Goal: Task Accomplishment & Management: Manage account settings

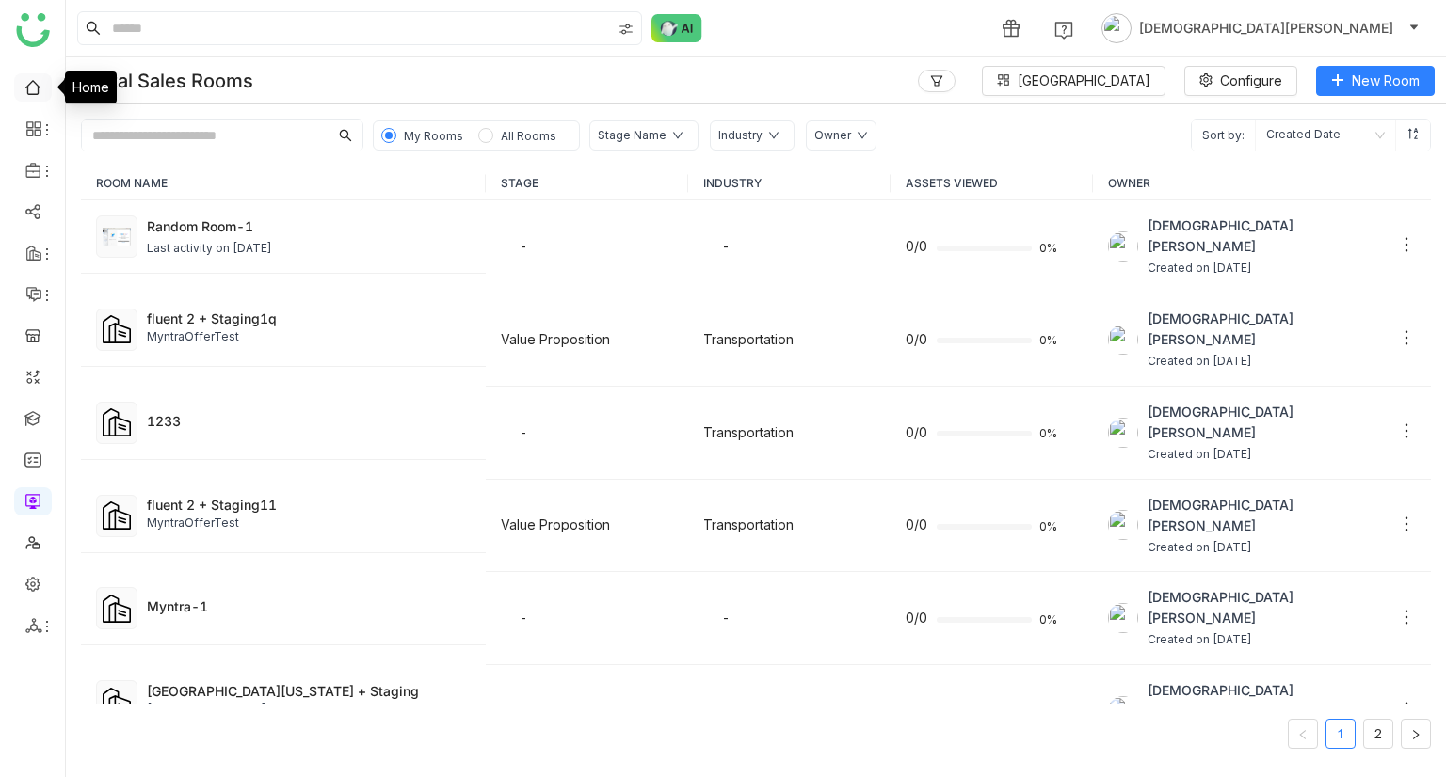
click at [28, 80] on link at bounding box center [32, 86] width 17 height 16
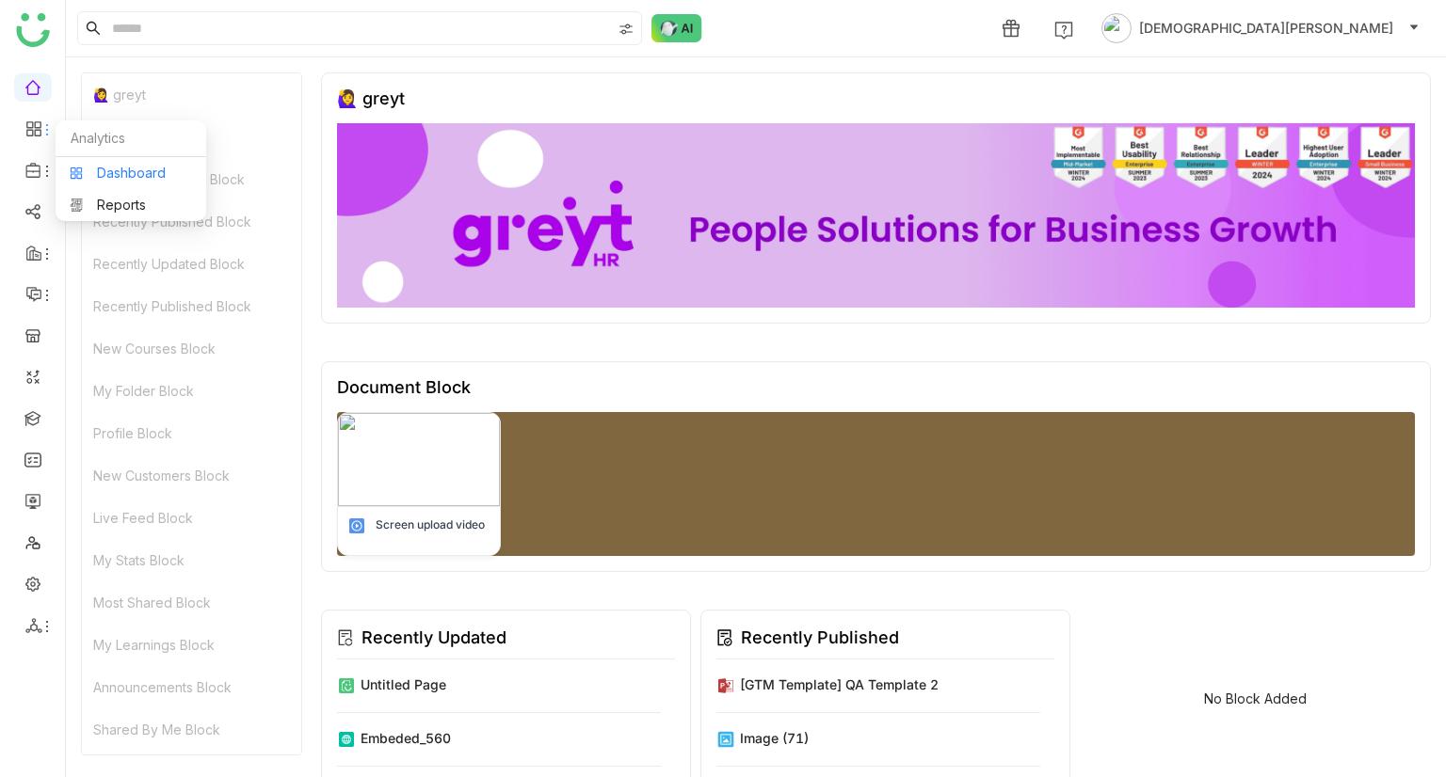
click at [134, 170] on link "Dashboard" at bounding box center [131, 173] width 122 height 13
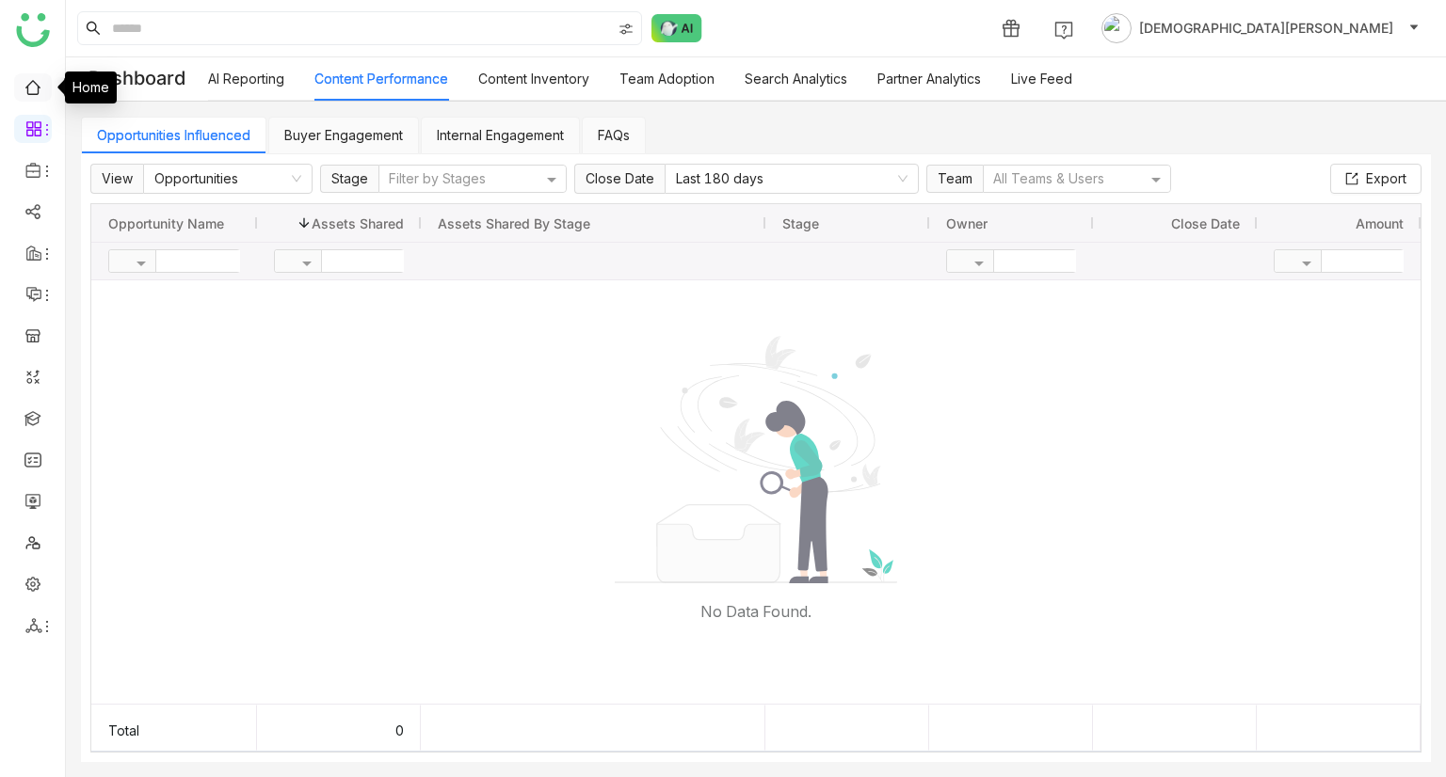
click at [31, 94] on link at bounding box center [32, 86] width 17 height 16
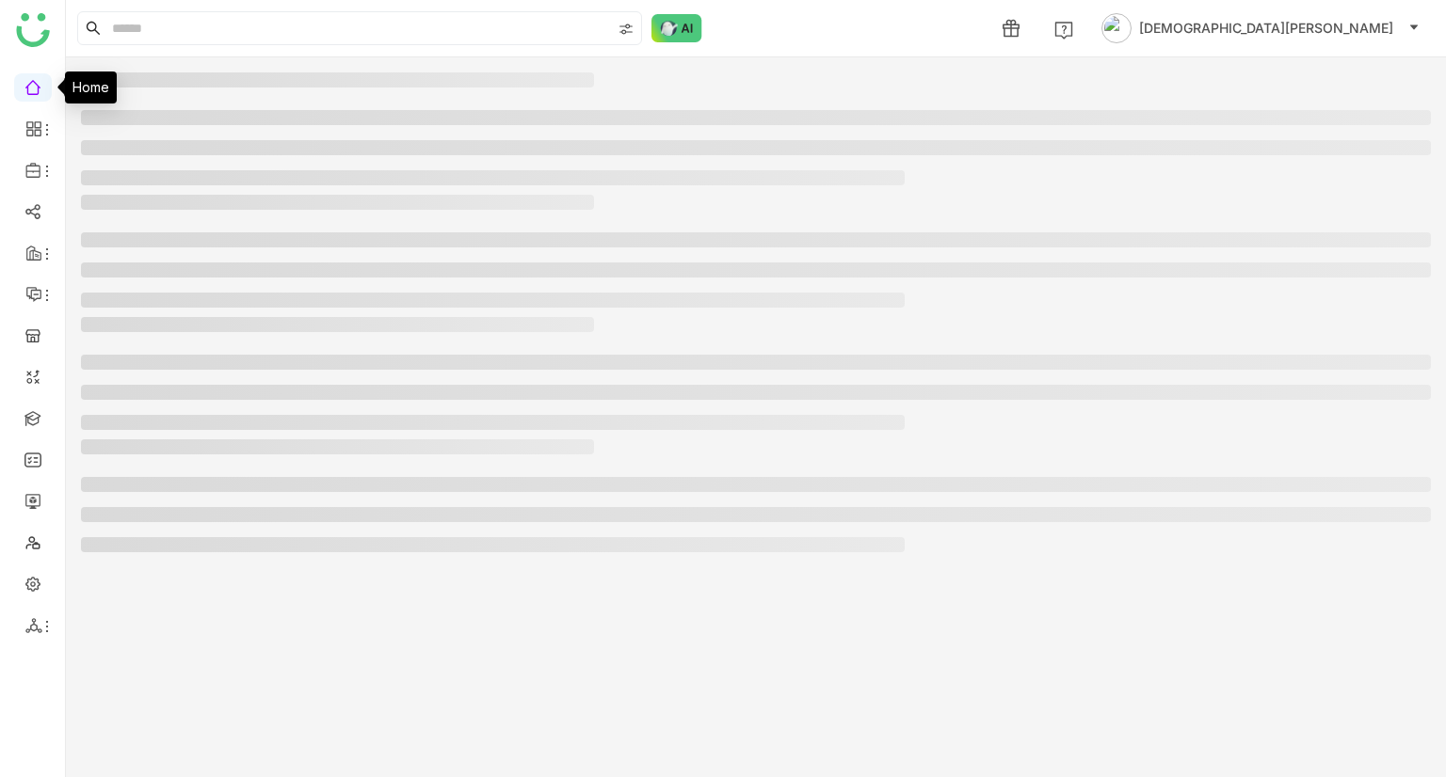
click at [31, 94] on link at bounding box center [32, 86] width 17 height 16
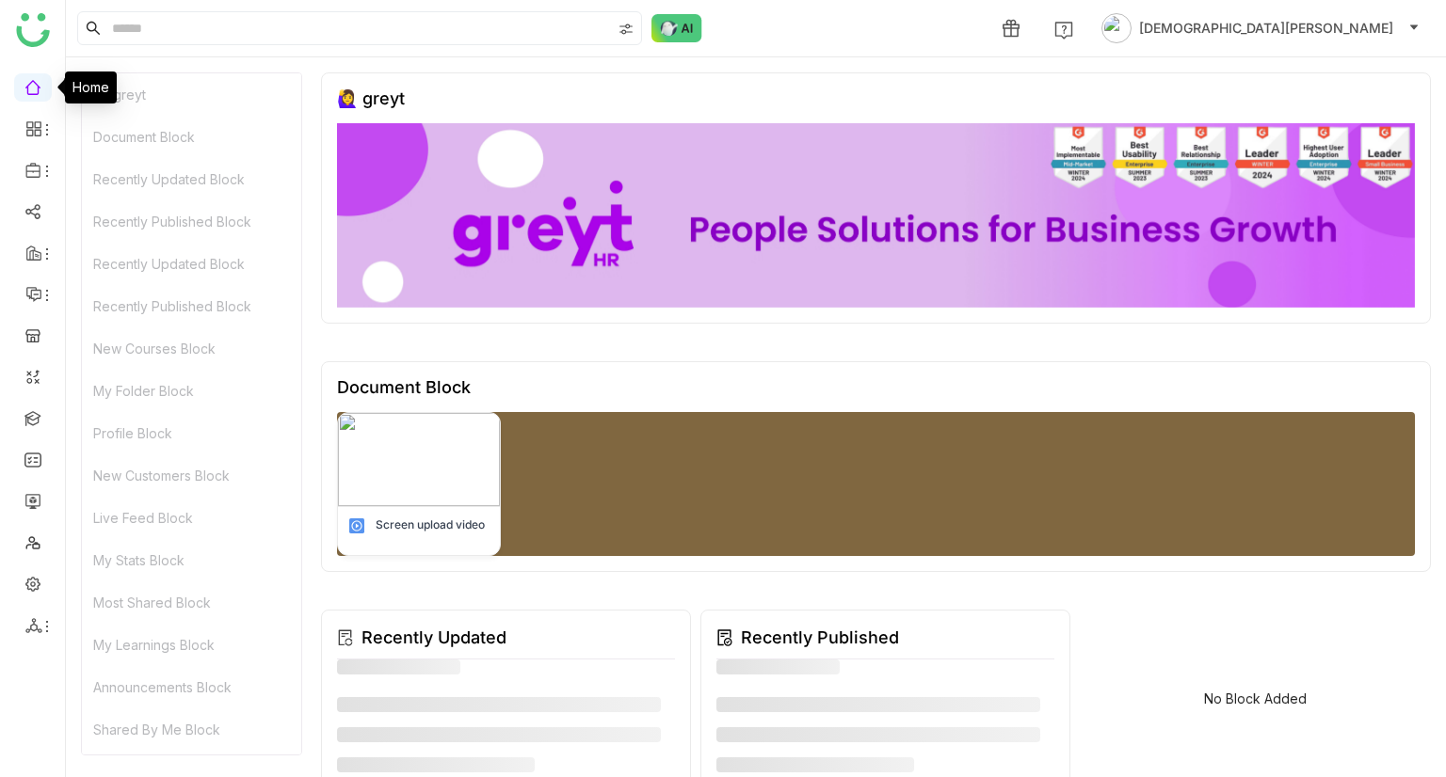
click at [113, 103] on div "Home" at bounding box center [91, 88] width 52 height 32
click at [141, 95] on div "🙋‍♀️ greyt" at bounding box center [191, 94] width 219 height 42
click at [157, 118] on div "Document Block" at bounding box center [191, 137] width 219 height 42
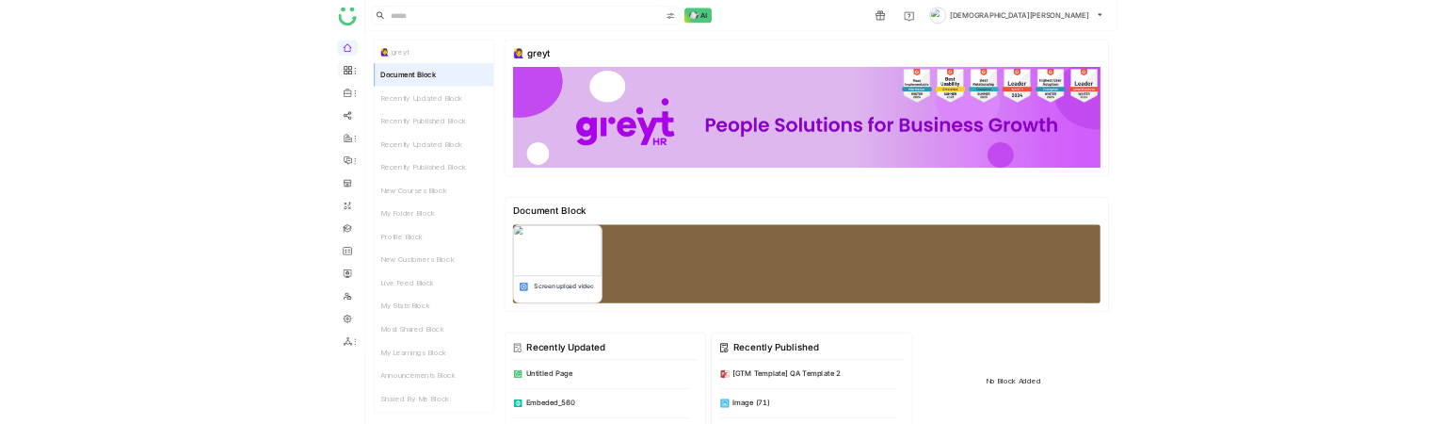
scroll to position [303, 0]
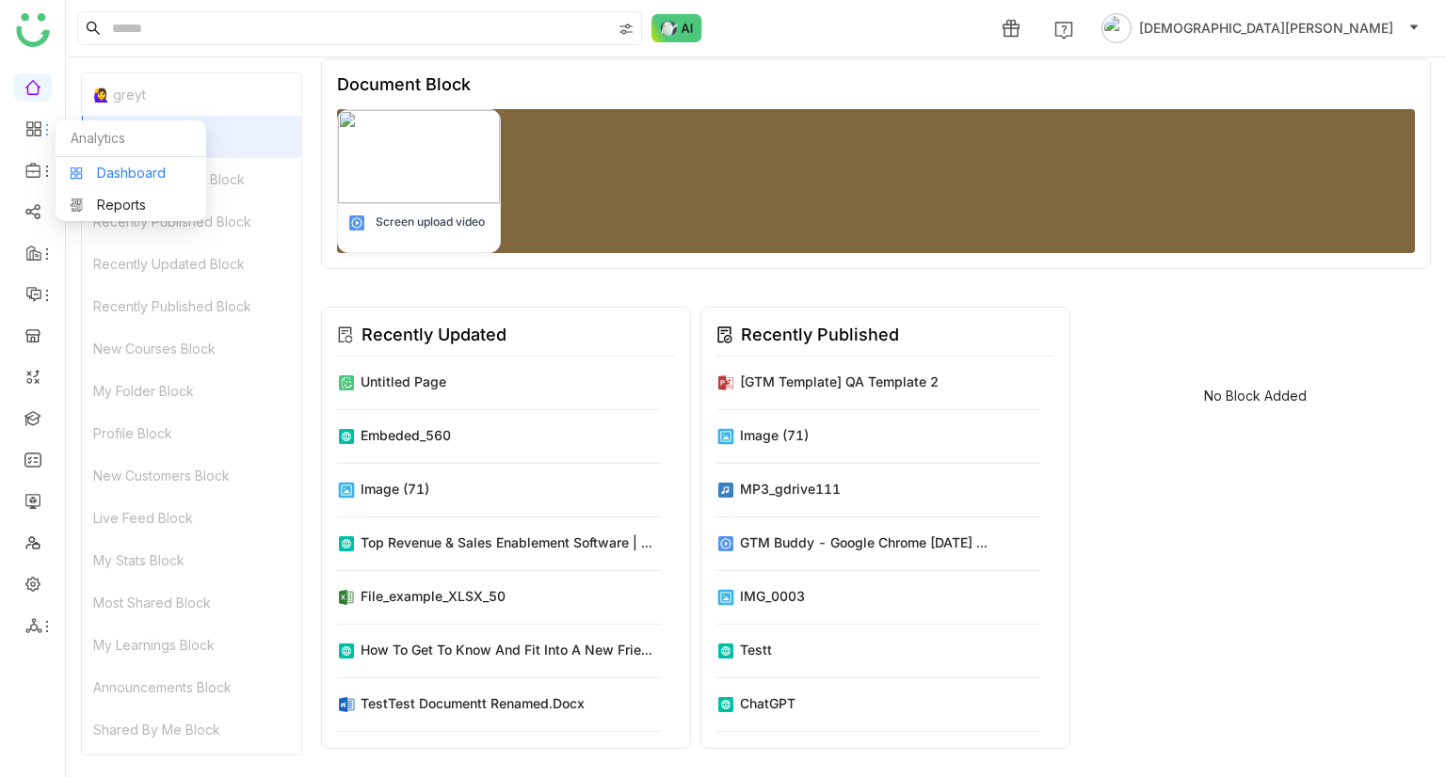
click at [99, 167] on link "Dashboard" at bounding box center [131, 173] width 122 height 13
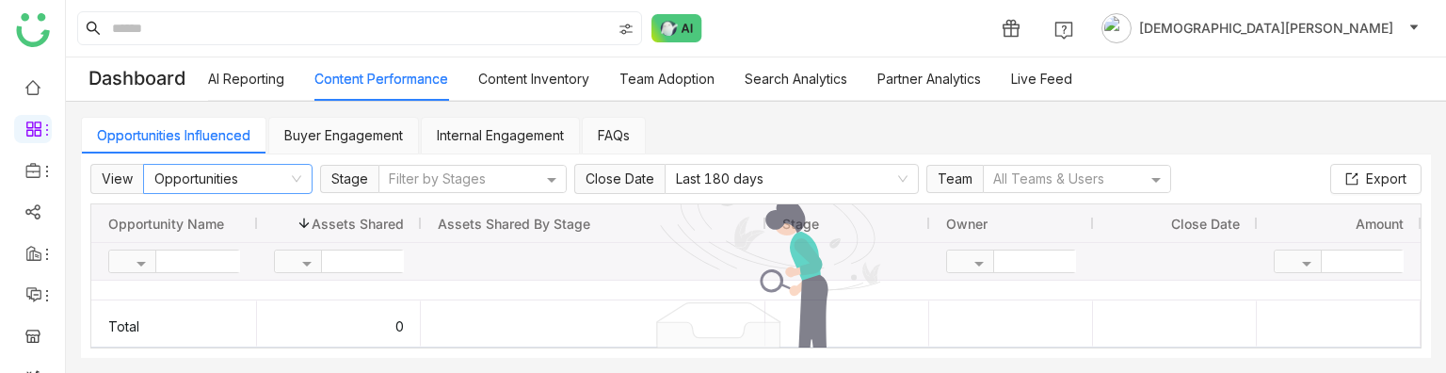
click at [260, 169] on nz-select-item "Opportunities" at bounding box center [227, 179] width 147 height 28
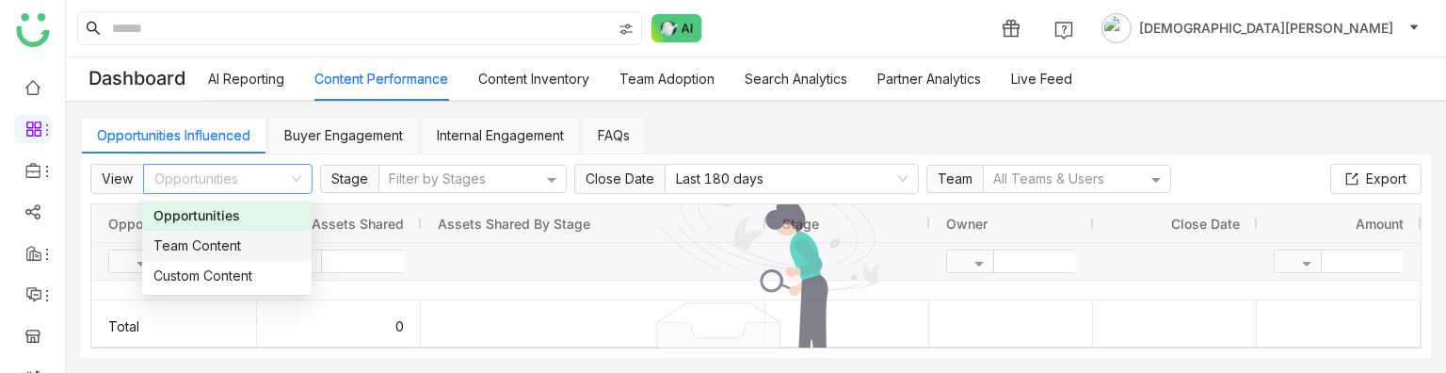
click at [241, 247] on div "Team Content" at bounding box center [226, 245] width 147 height 21
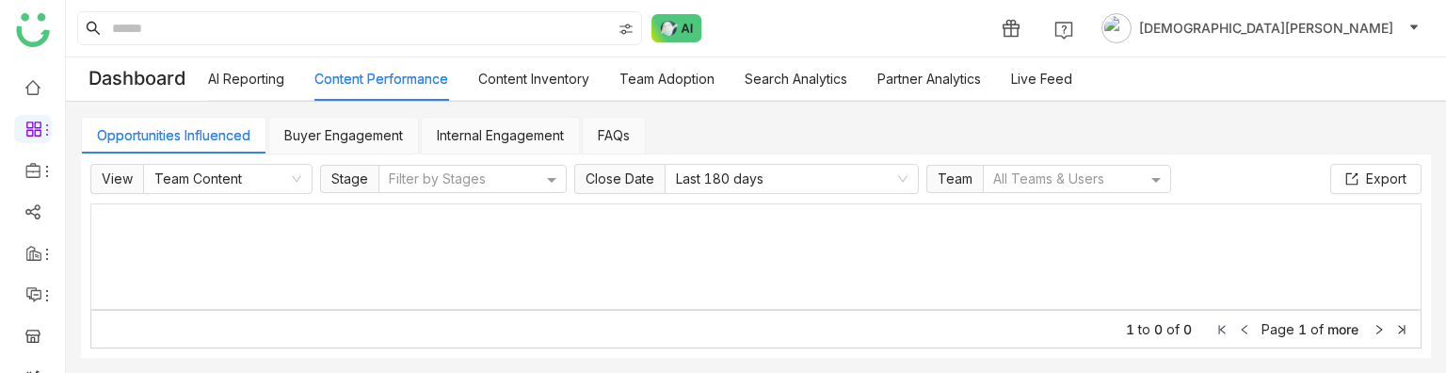
click at [1017, 373] on html "1 Vishnu Vardhan Dashboard AI Reporting Content Performance Content Inventory T…" at bounding box center [723, 186] width 1446 height 373
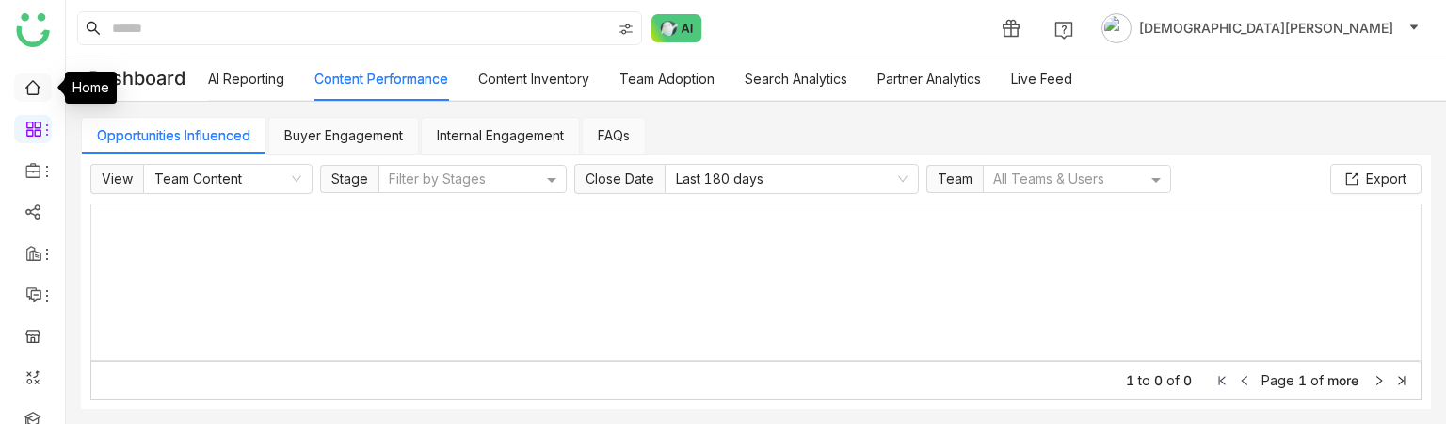
click at [34, 78] on link at bounding box center [32, 86] width 17 height 16
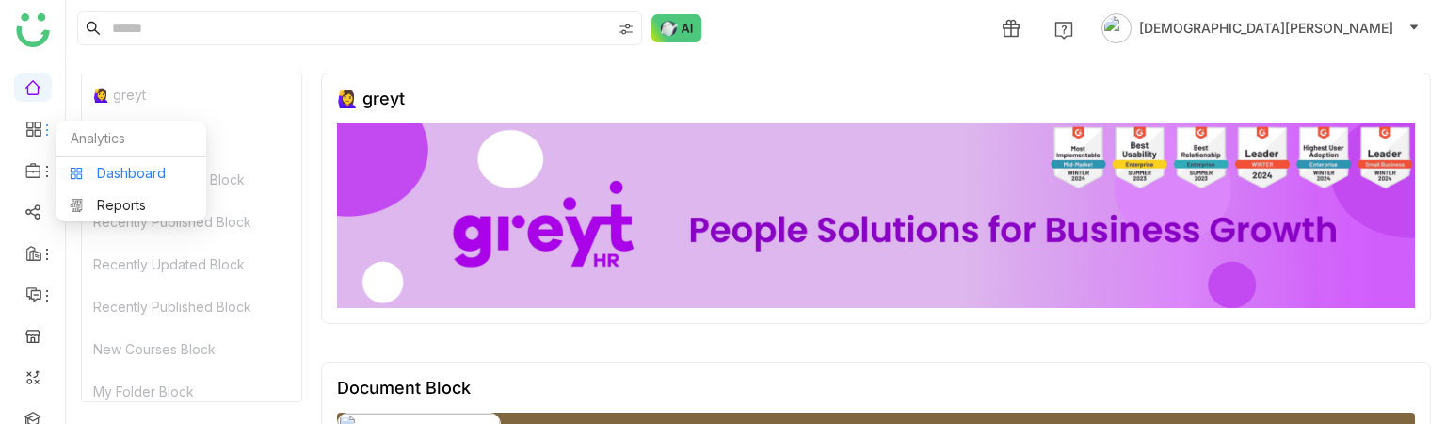
click at [98, 170] on link "Dashboard" at bounding box center [131, 173] width 122 height 13
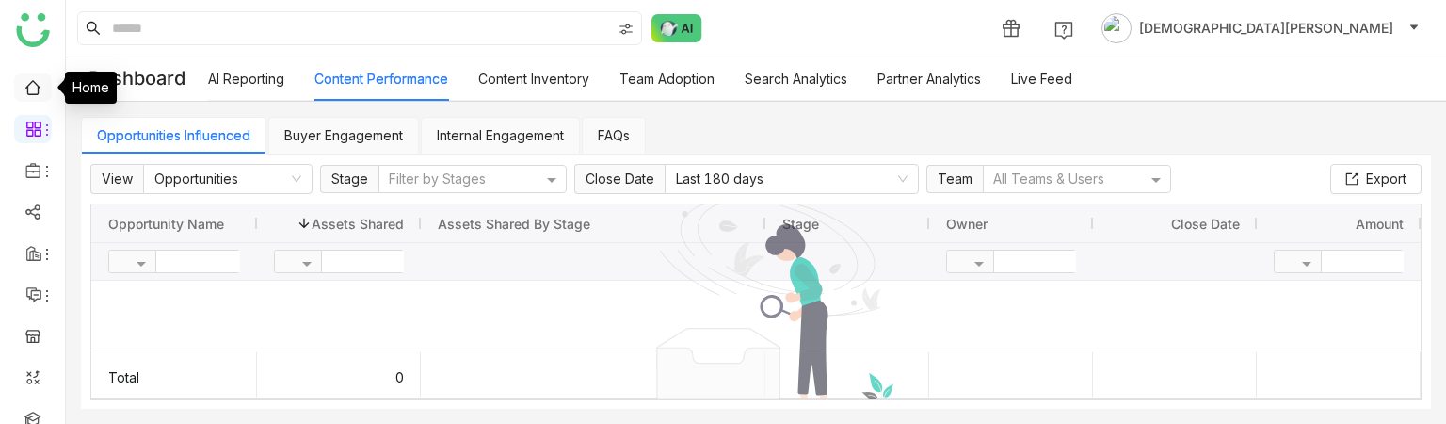
click at [24, 94] on link at bounding box center [32, 86] width 17 height 16
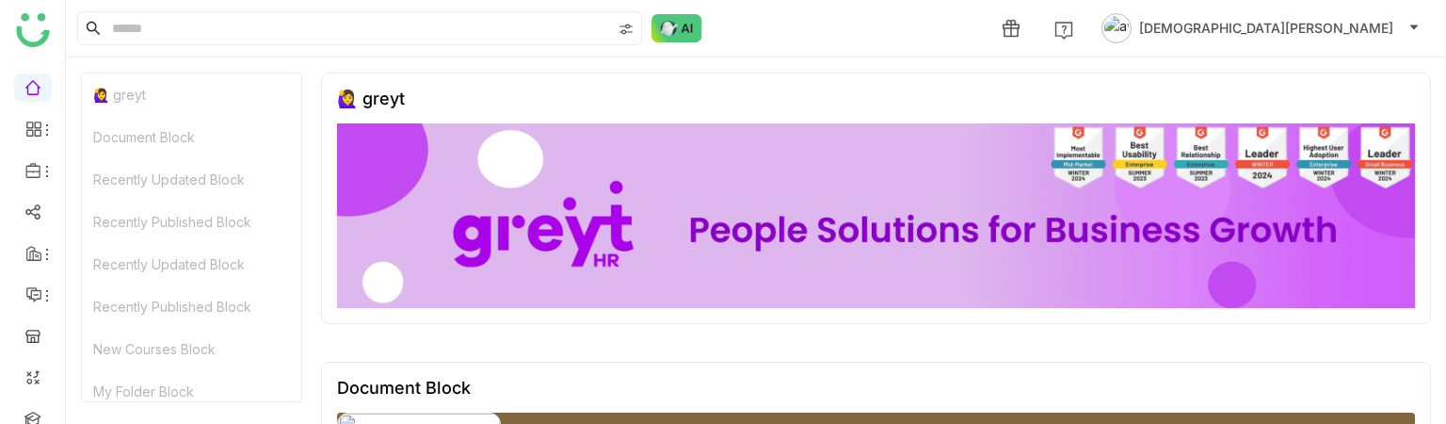
click at [1373, 34] on span "[DEMOGRAPHIC_DATA][PERSON_NAME]" at bounding box center [1266, 28] width 254 height 21
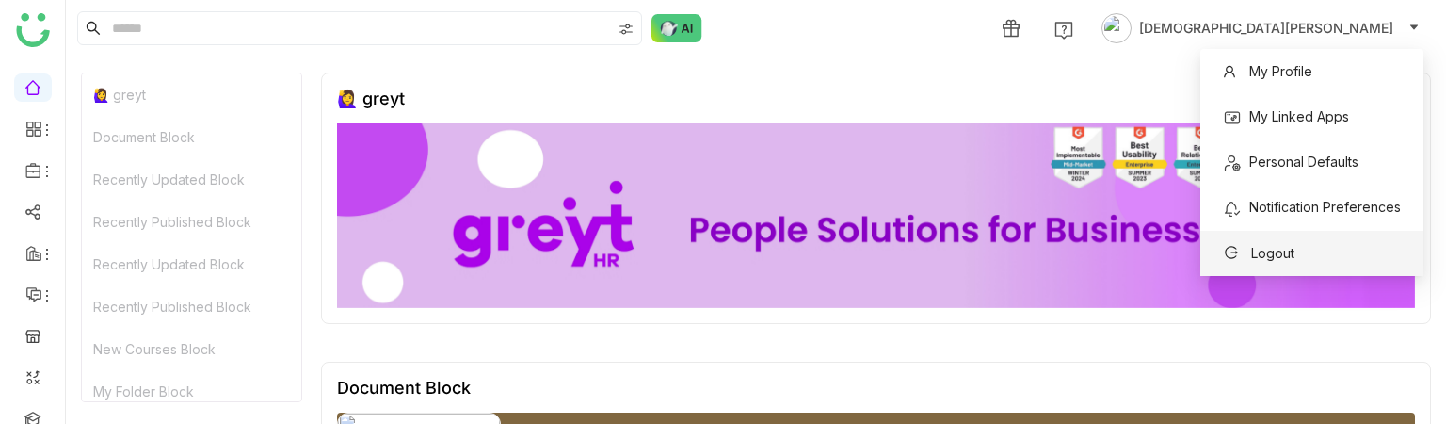
click at [1277, 249] on span "Logout" at bounding box center [1272, 253] width 43 height 16
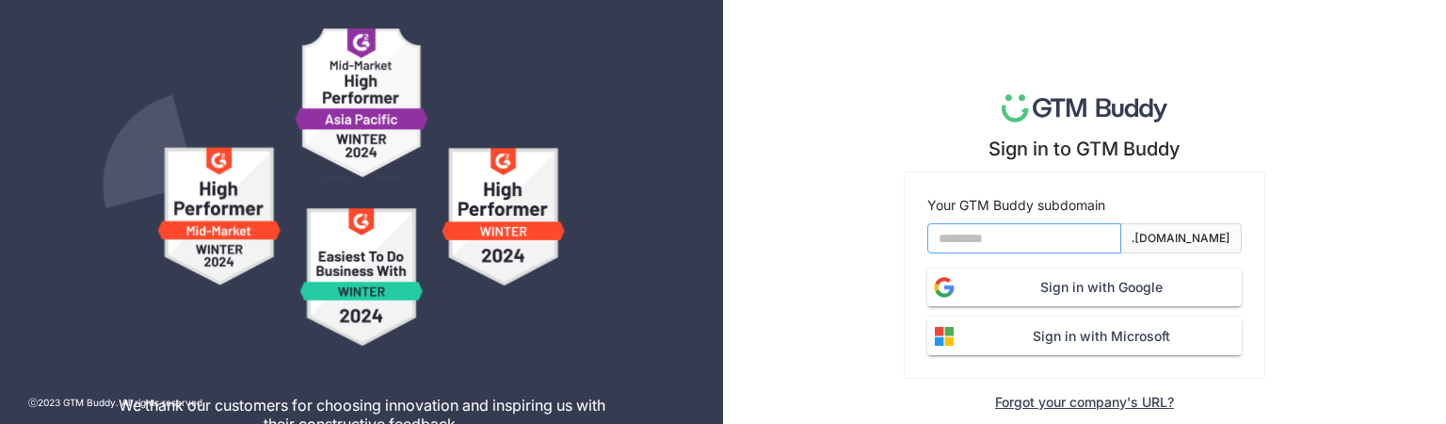
click at [1033, 238] on input at bounding box center [1024, 238] width 194 height 30
type input "*******"
click at [1056, 277] on span "Sign in with Google" at bounding box center [1101, 287] width 280 height 21
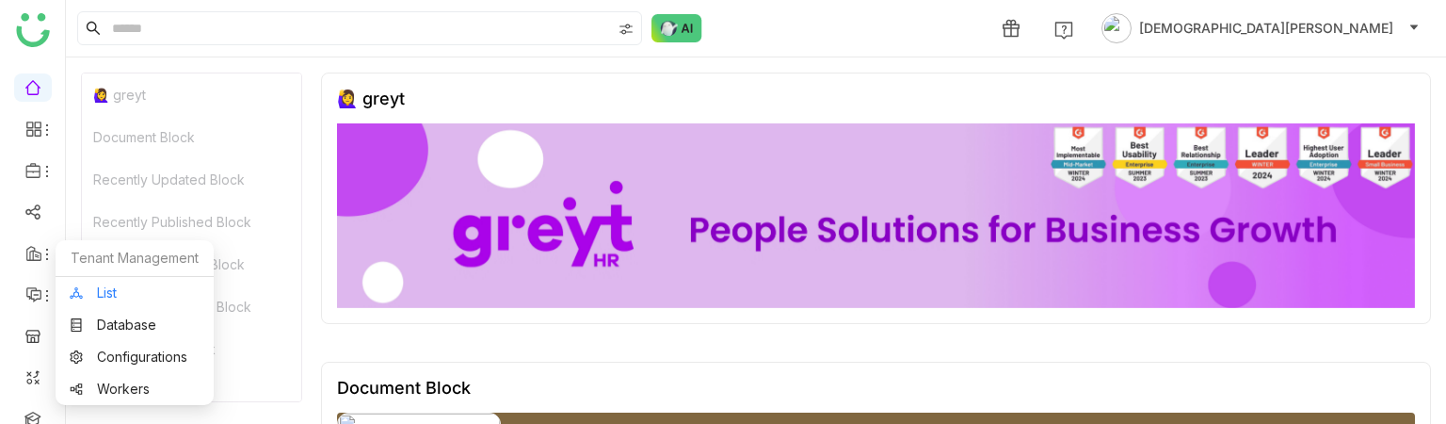
click at [137, 296] on link "List" at bounding box center [135, 292] width 130 height 13
click at [100, 287] on link "List" at bounding box center [135, 292] width 130 height 13
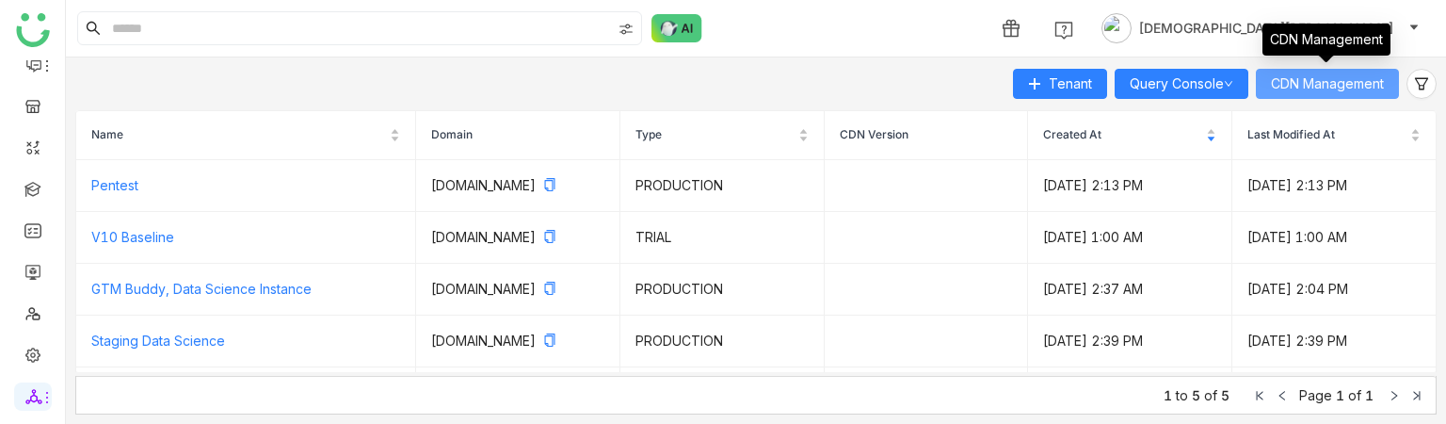
click at [1316, 83] on span "CDN Management" at bounding box center [1327, 83] width 113 height 21
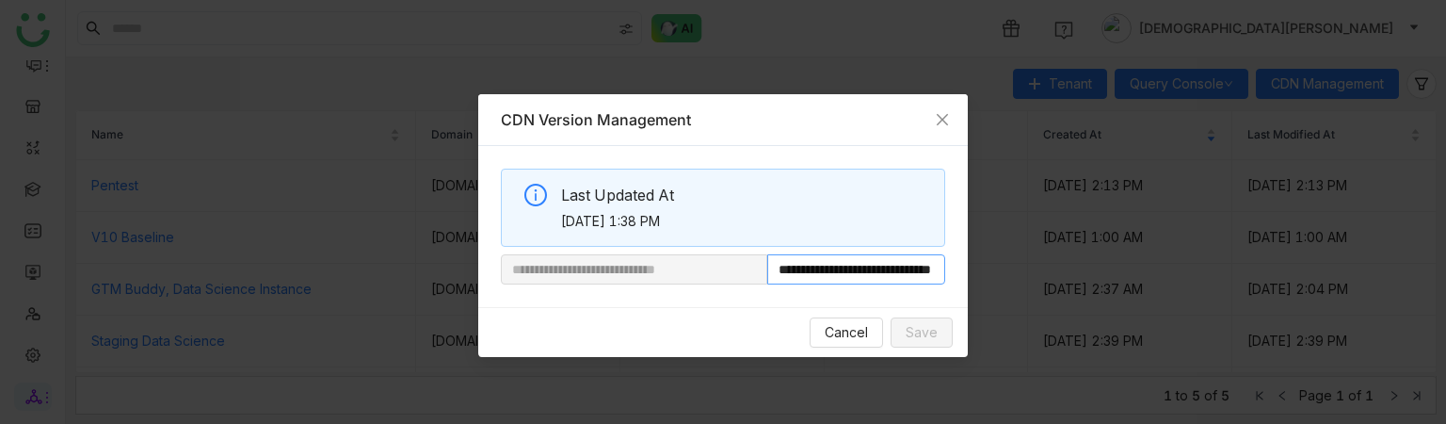
scroll to position [0, 69]
drag, startPoint x: 836, startPoint y: 269, endPoint x: 985, endPoint y: 287, distance: 149.8
click at [985, 287] on nz-modal-container "**********" at bounding box center [723, 212] width 1446 height 424
click at [945, 112] on icon "Close" at bounding box center [942, 119] width 15 height 15
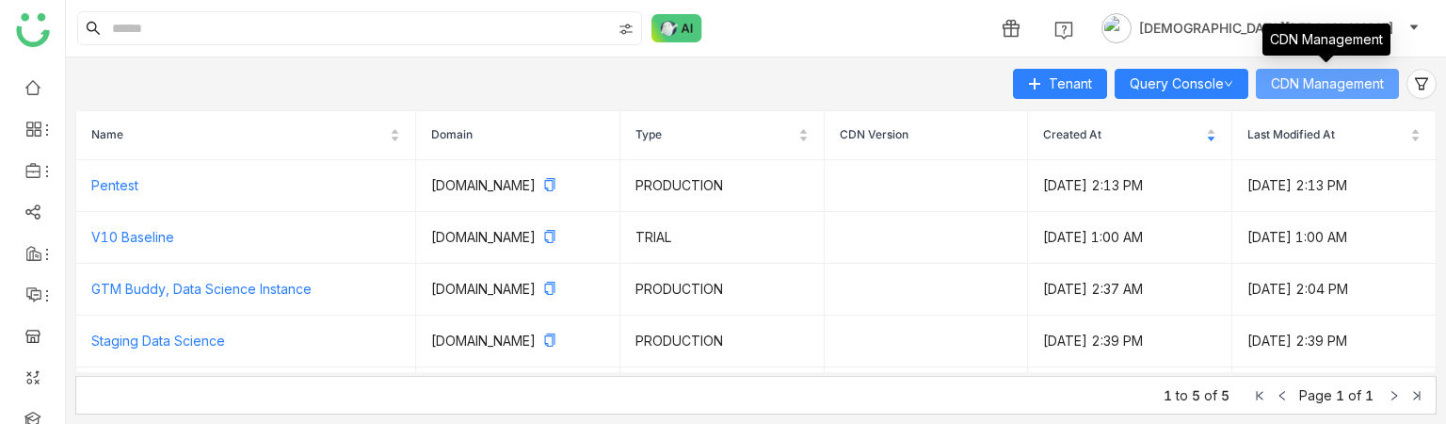
click at [1335, 73] on span "CDN Management" at bounding box center [1327, 83] width 113 height 21
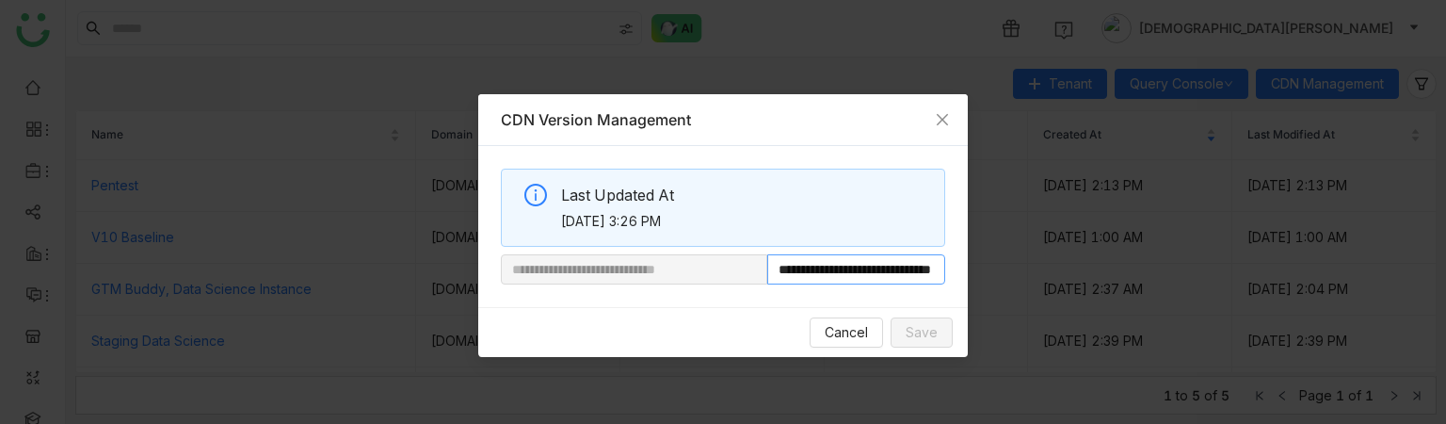
scroll to position [0, 69]
drag, startPoint x: 831, startPoint y: 272, endPoint x: 1099, endPoint y: 276, distance: 268.3
click at [1099, 276] on nz-modal-container "**********" at bounding box center [723, 212] width 1446 height 424
paste input "text"
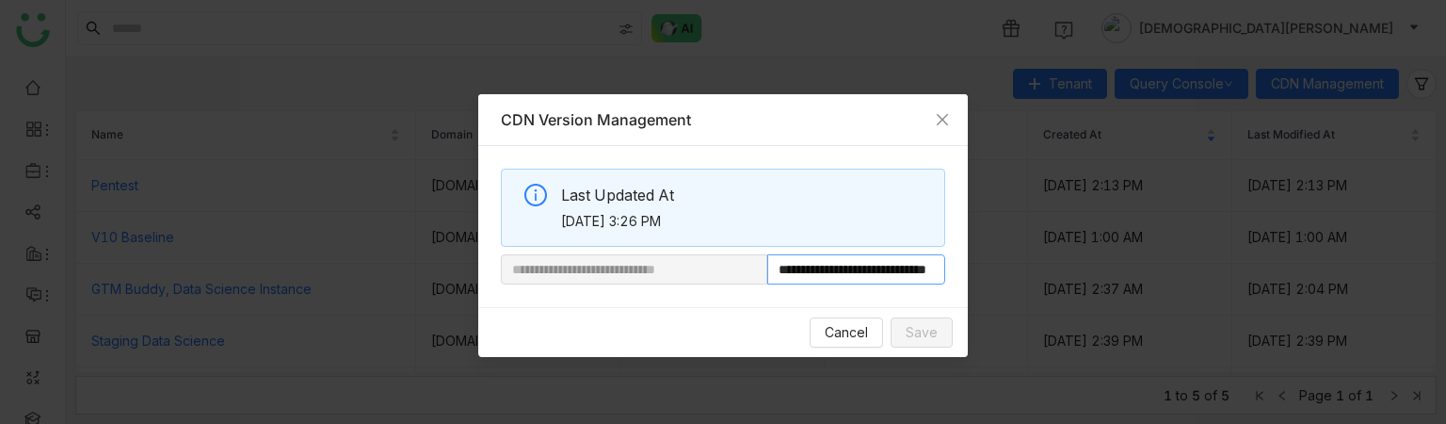
scroll to position [0, 72]
type input "**********"
click at [925, 339] on span "Save" at bounding box center [921, 332] width 32 height 21
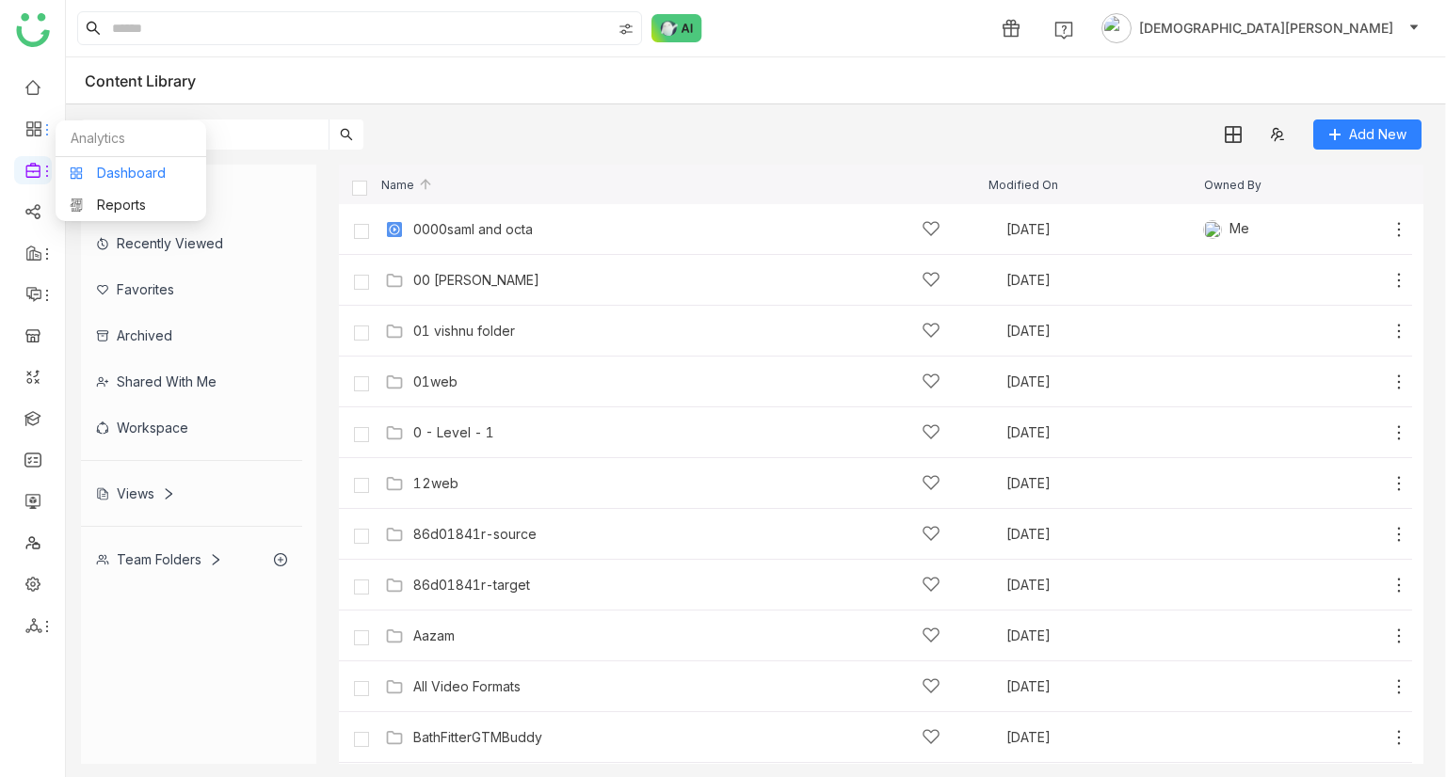
click at [161, 179] on link "Dashboard" at bounding box center [131, 173] width 122 height 13
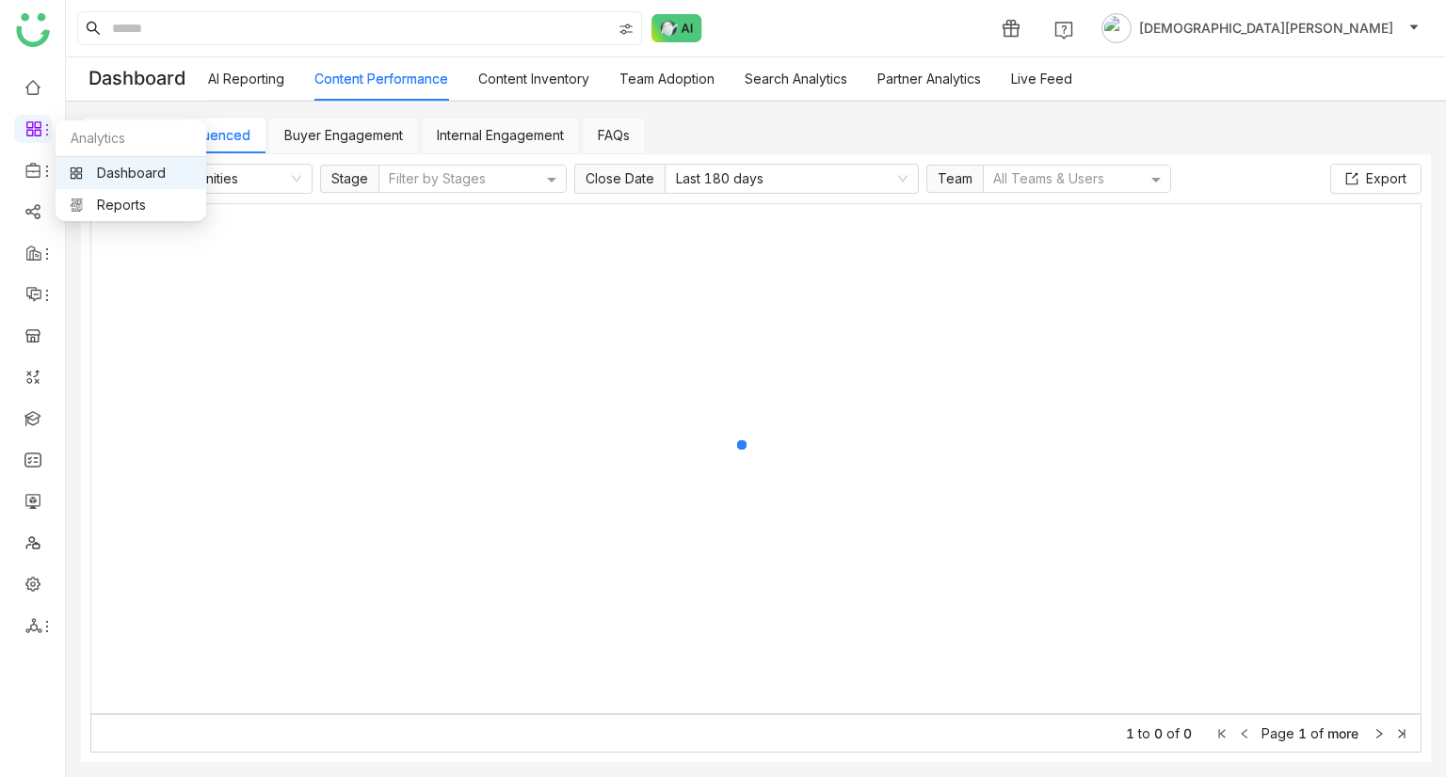
click at [128, 167] on link "Dashboard" at bounding box center [131, 173] width 122 height 13
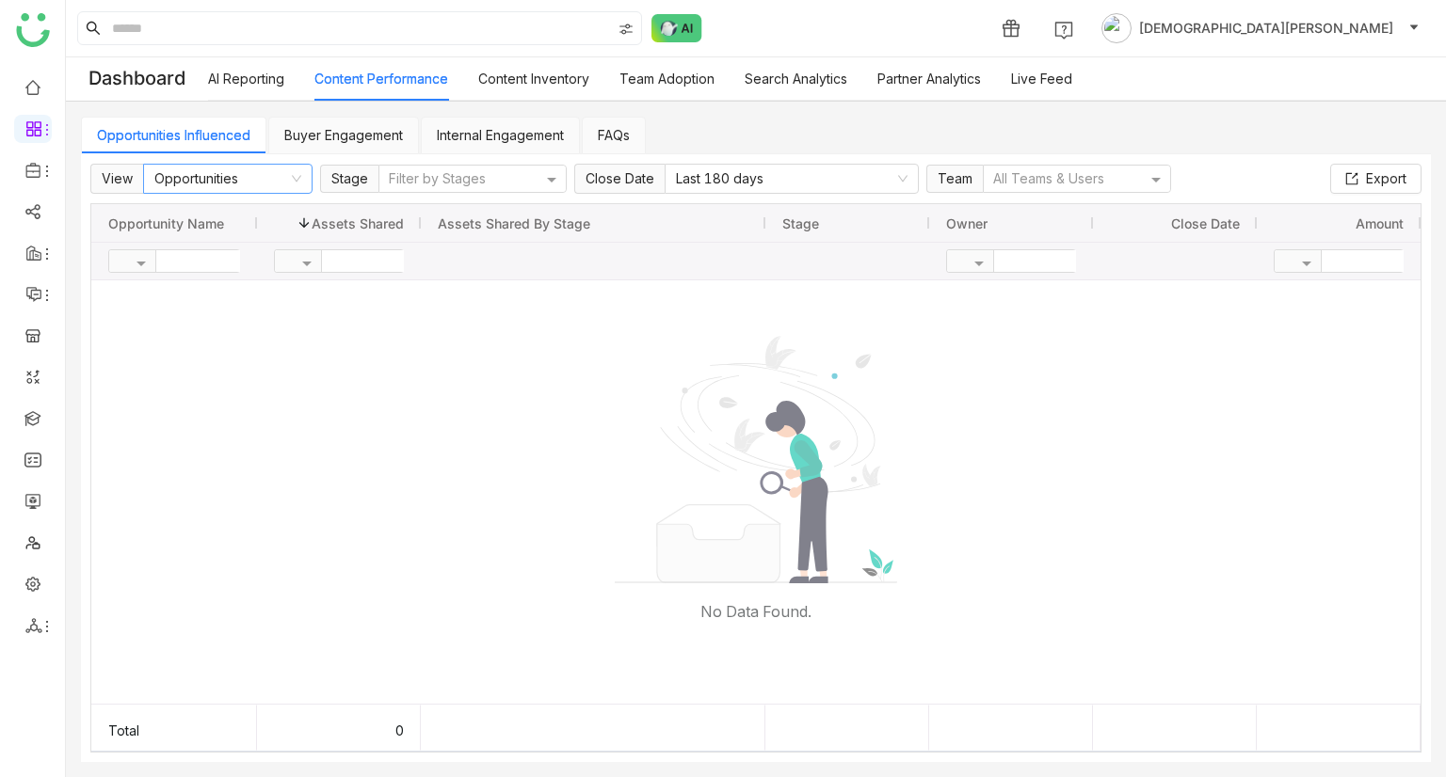
click at [237, 173] on nz-select-item "Opportunities" at bounding box center [227, 179] width 147 height 28
click at [252, 244] on div "Team Content" at bounding box center [226, 245] width 147 height 21
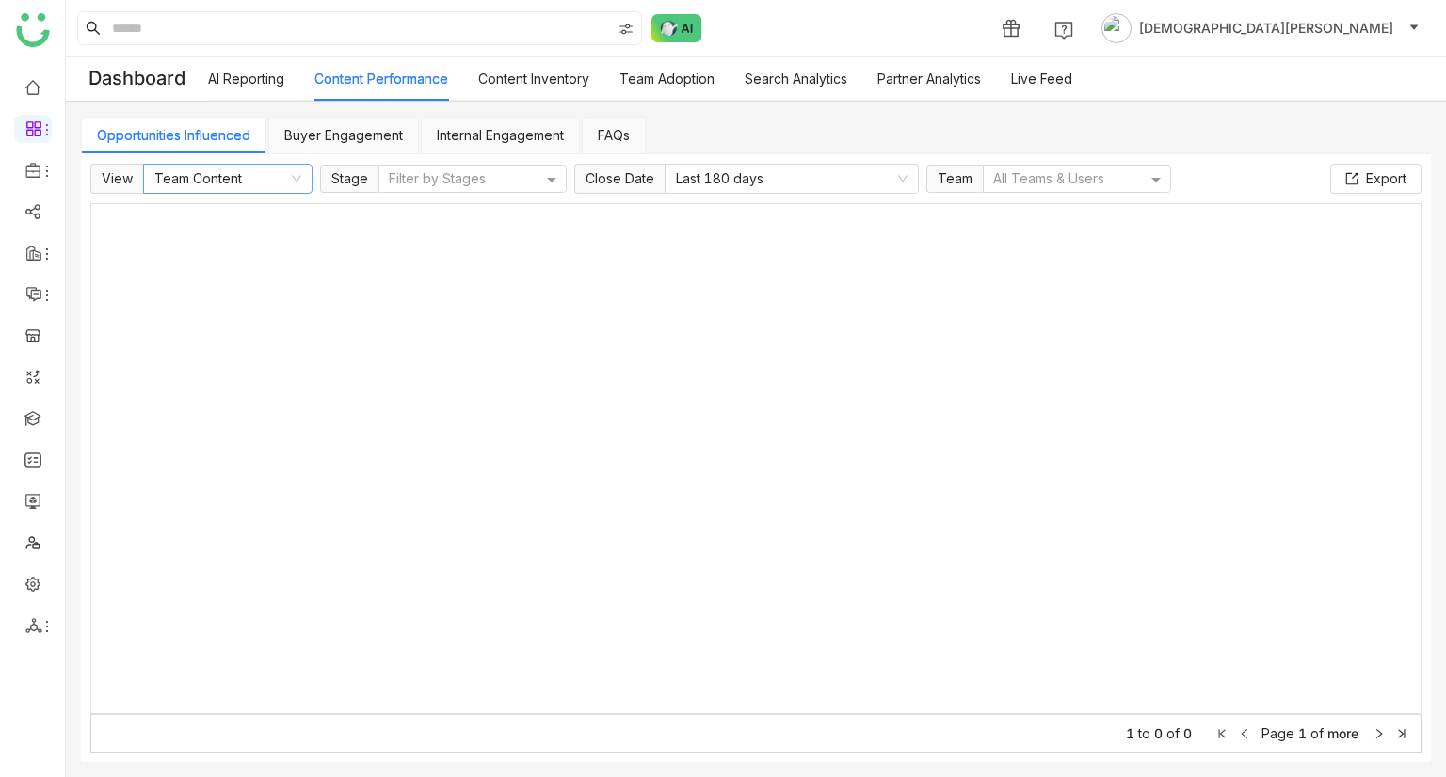
click at [270, 180] on nz-select-item "Team Content" at bounding box center [227, 179] width 147 height 28
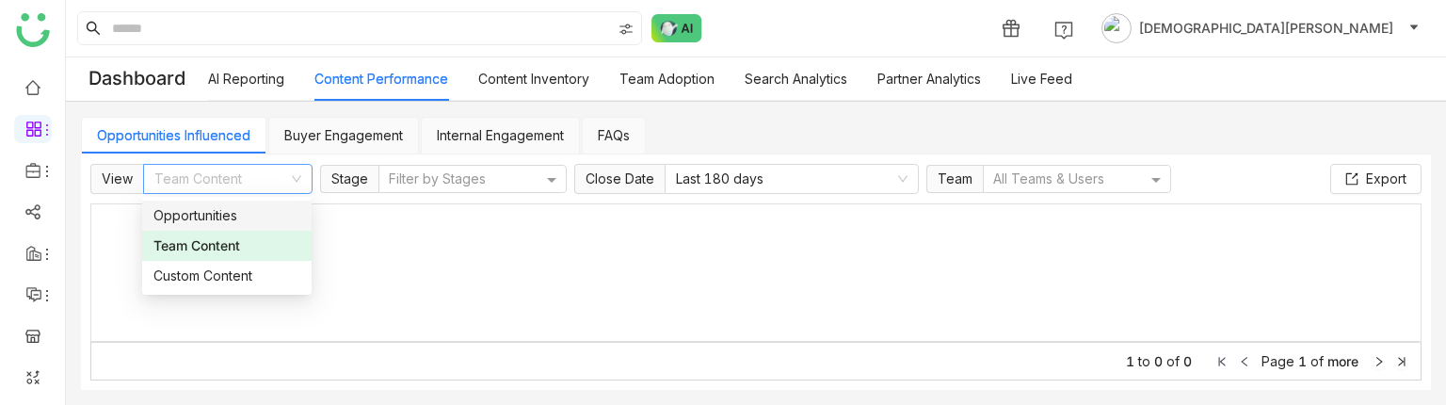
click at [223, 207] on div "Opportunities" at bounding box center [226, 215] width 147 height 21
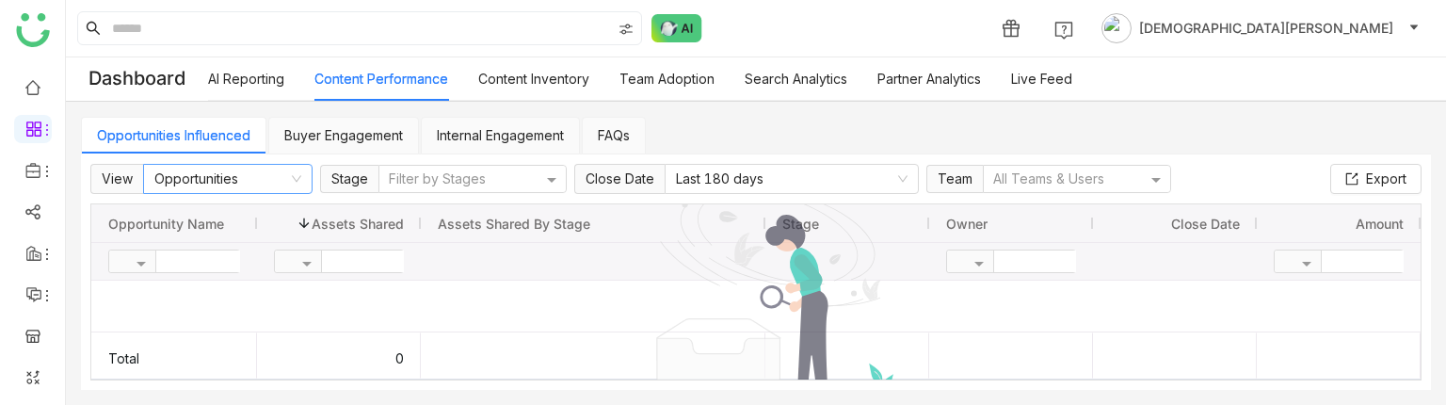
click at [248, 172] on nz-select-item "Opportunities" at bounding box center [227, 179] width 147 height 28
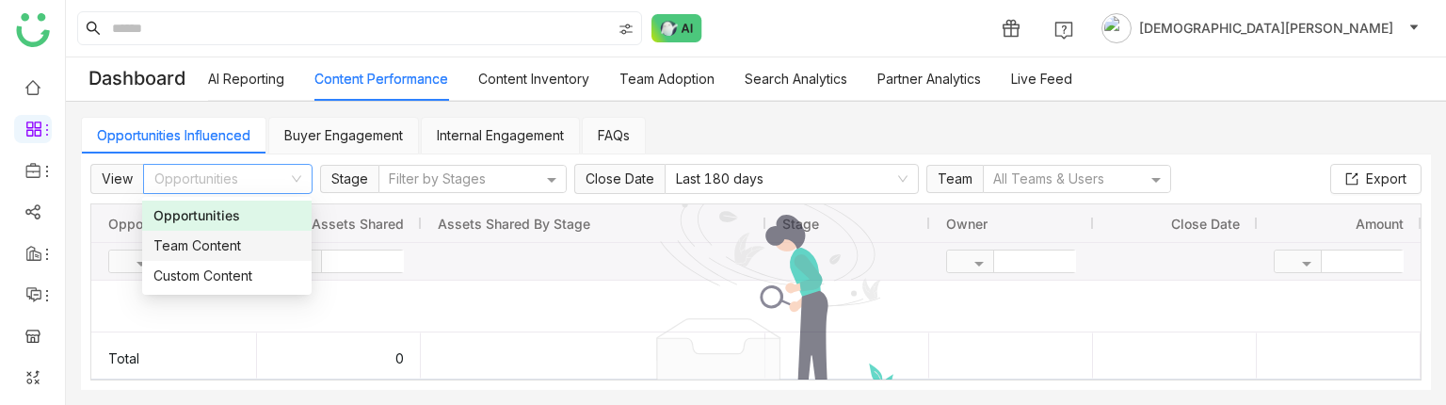
click at [245, 239] on div "Team Content" at bounding box center [226, 245] width 147 height 21
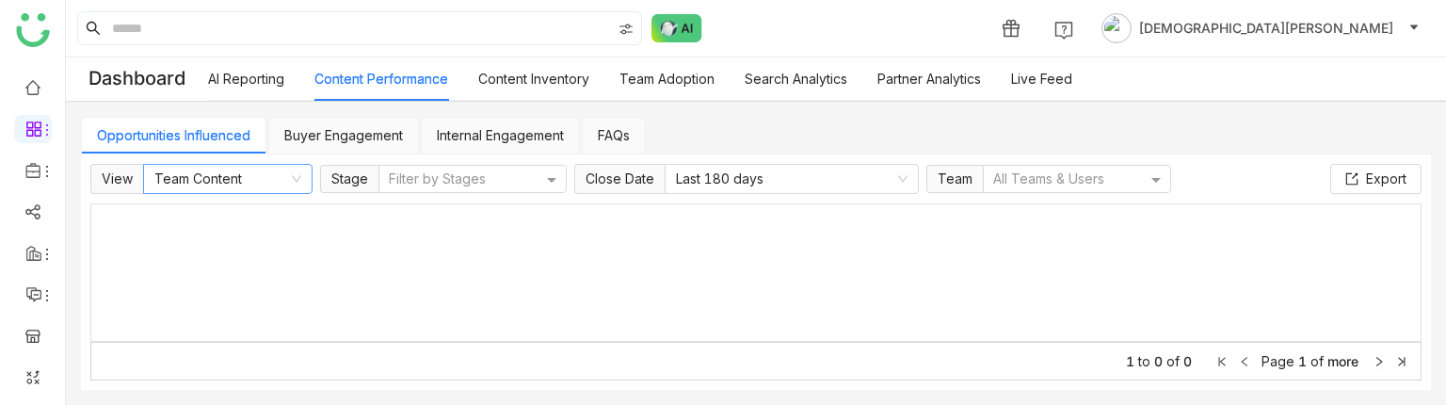
click at [237, 173] on nz-select-item "Team Content" at bounding box center [227, 179] width 147 height 28
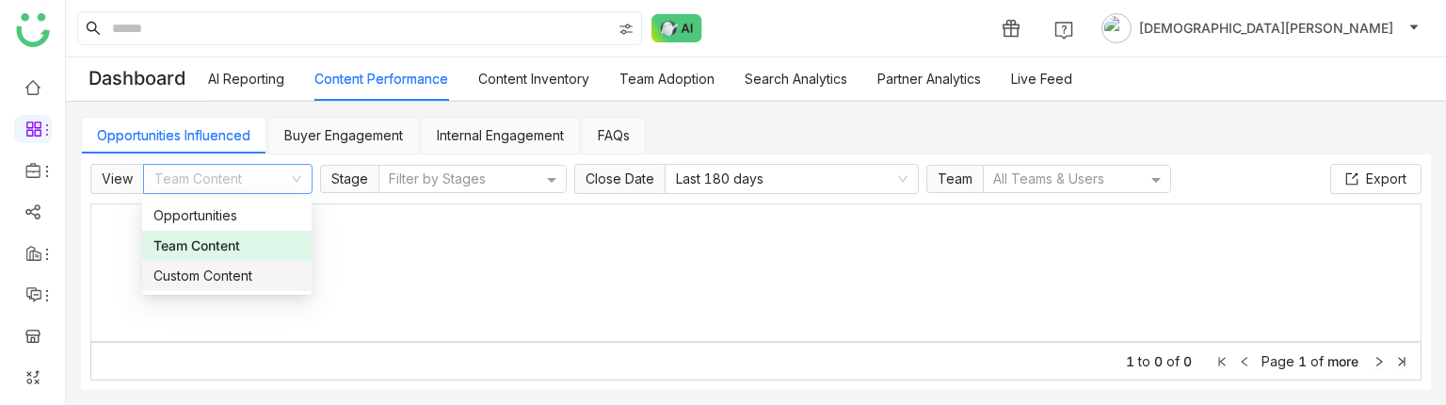
click at [216, 279] on div "Custom Content" at bounding box center [226, 275] width 147 height 21
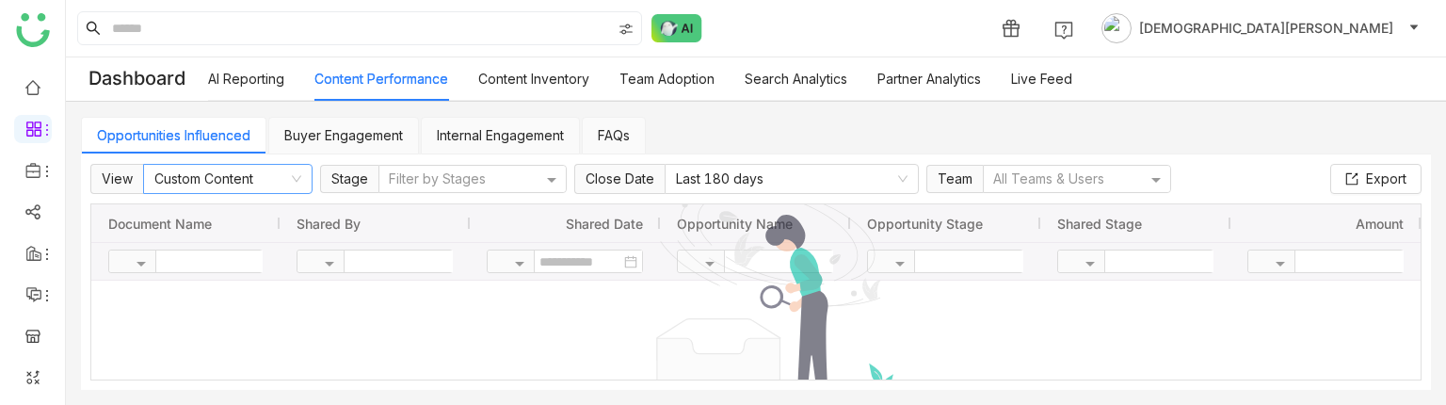
click at [259, 178] on nz-select-item "Custom Content" at bounding box center [227, 179] width 147 height 28
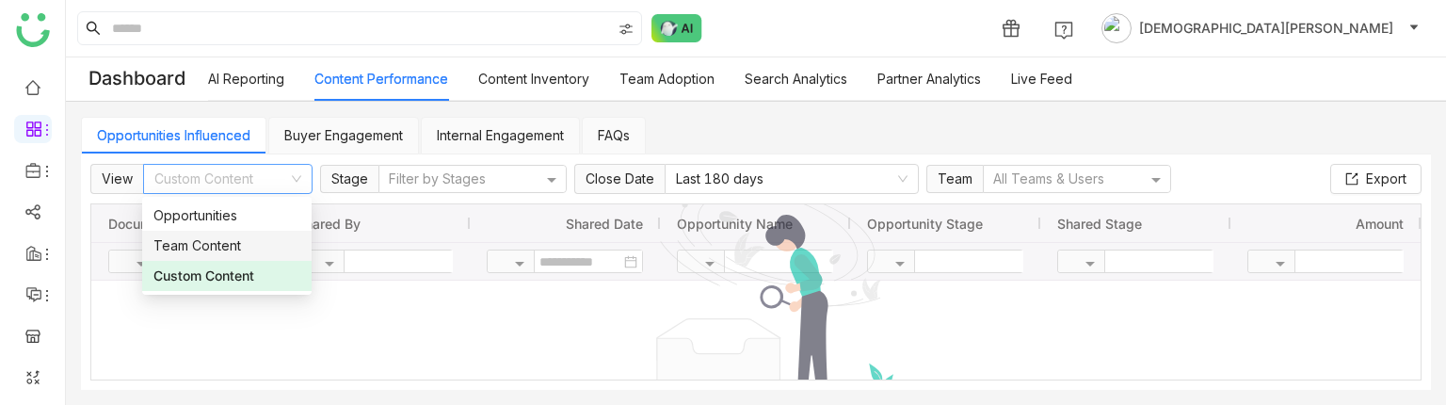
click at [229, 242] on div "Team Content" at bounding box center [226, 245] width 147 height 21
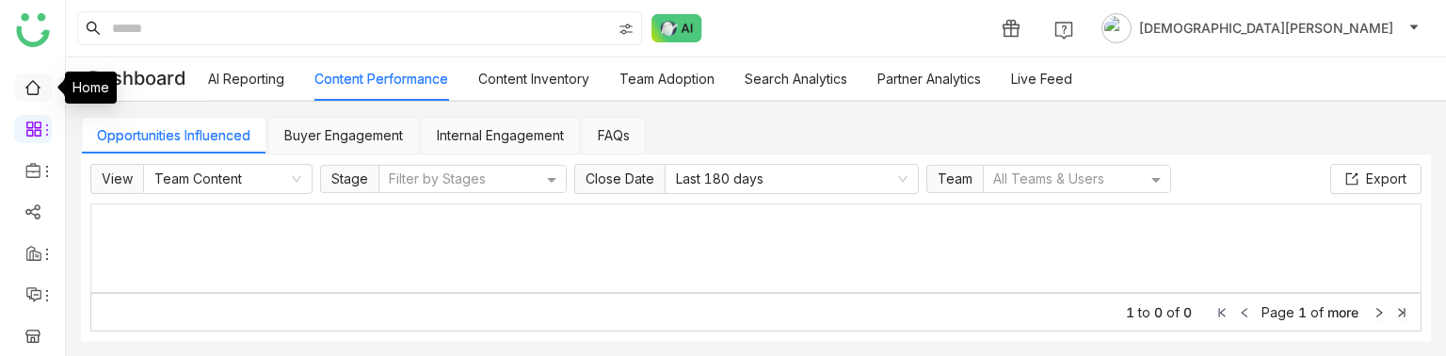
click at [35, 91] on link at bounding box center [32, 86] width 17 height 16
